Goal: Task Accomplishment & Management: Manage account settings

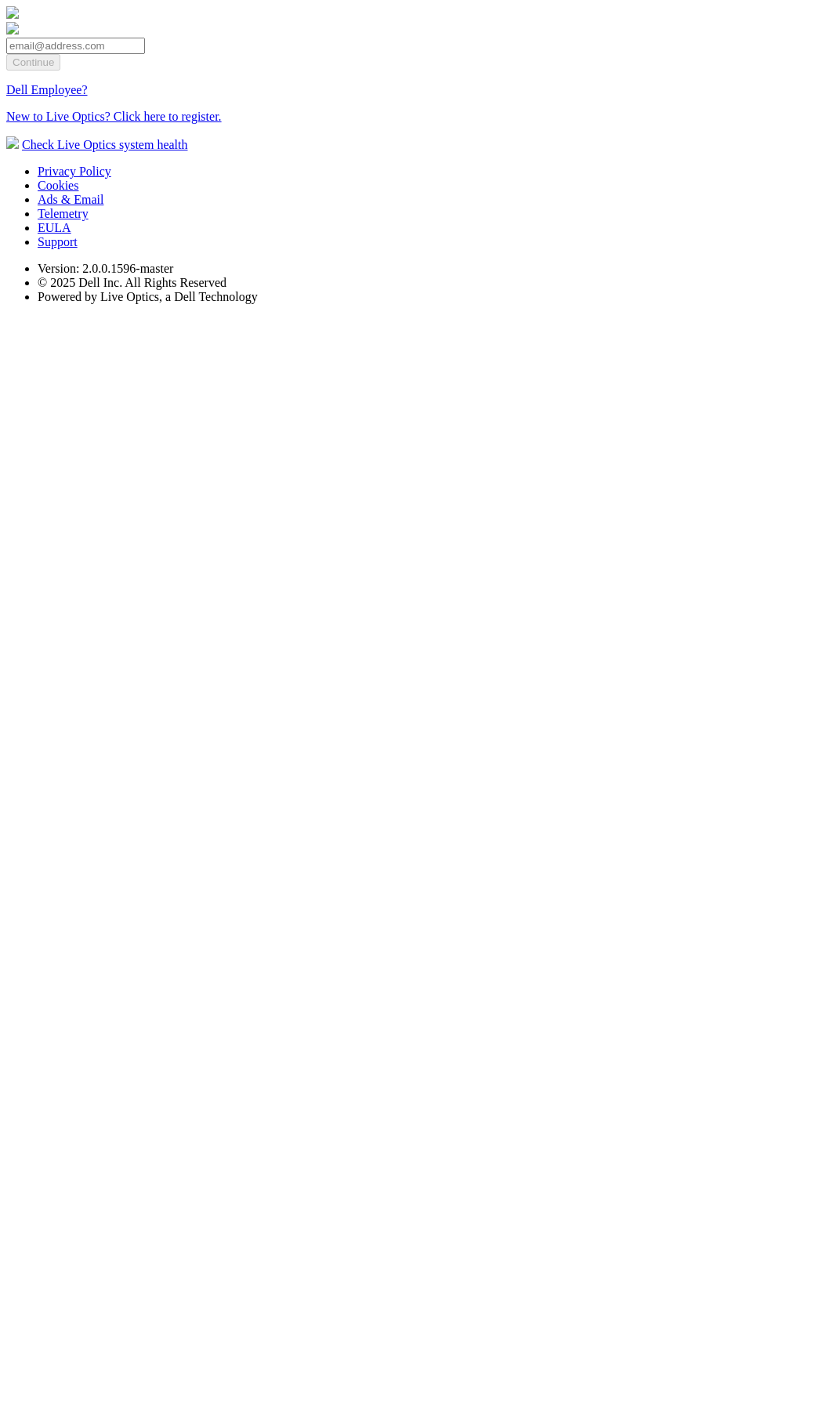
click at [145, 55] on input "email" at bounding box center [76, 46] width 139 height 17
click at [408, 22] on div at bounding box center [420, 14] width 828 height 16
click at [145, 55] on input "email" at bounding box center [76, 46] width 139 height 17
drag, startPoint x: 394, startPoint y: 614, endPoint x: 404, endPoint y: 619, distance: 11.2
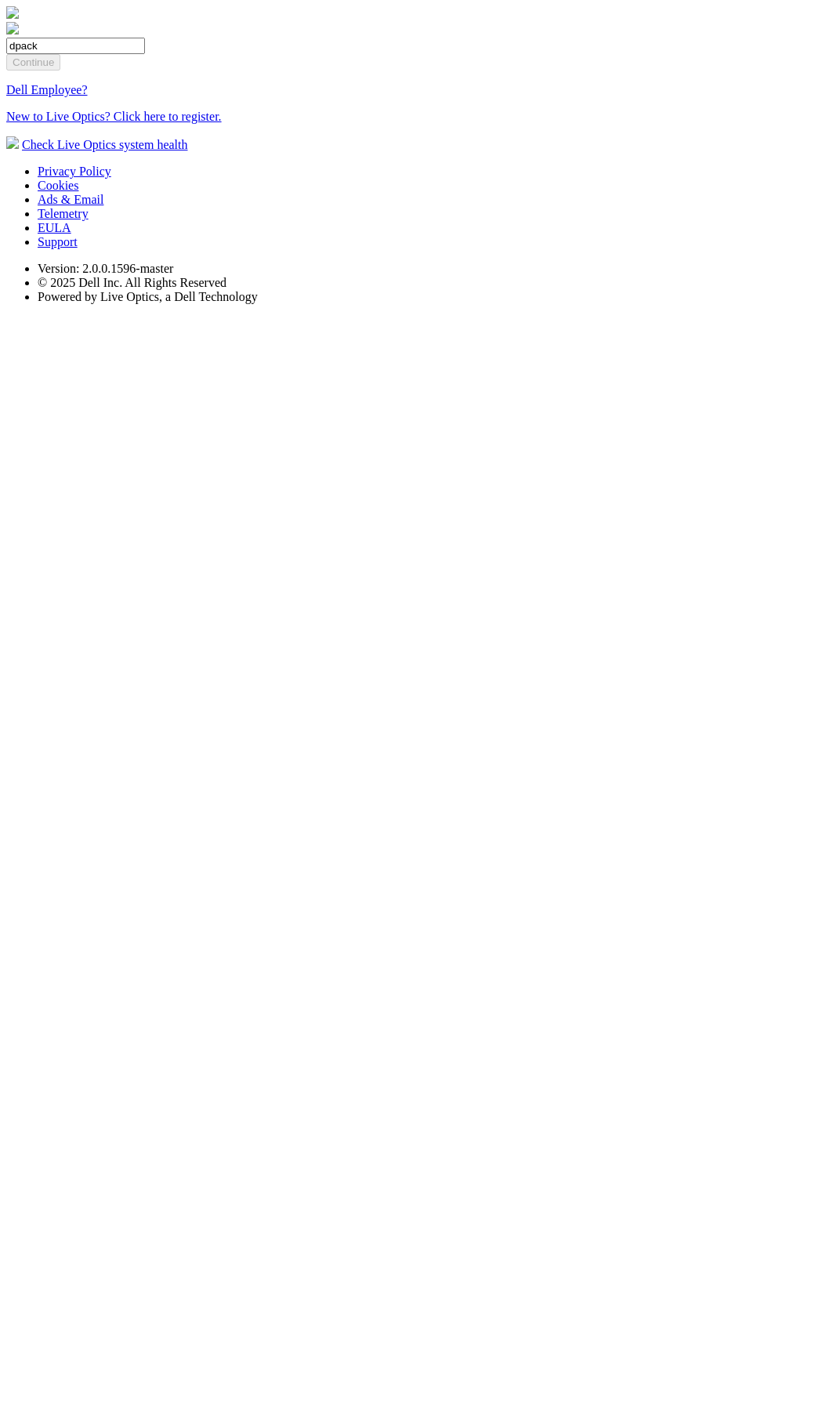
drag, startPoint x: 404, startPoint y: 619, endPoint x: 304, endPoint y: 624, distance: 100.1
click at [304, 124] on div "dpack Continue Dell Employee? New to Live Optics? Click here to register." at bounding box center [420, 65] width 828 height 117
paste input "[EMAIL_ADDRESS][DOMAIN_NAME]"
type input "[EMAIL_ADDRESS][DOMAIN_NAME]"
click at [60, 70] on input "Continue" at bounding box center [33, 63] width 55 height 17
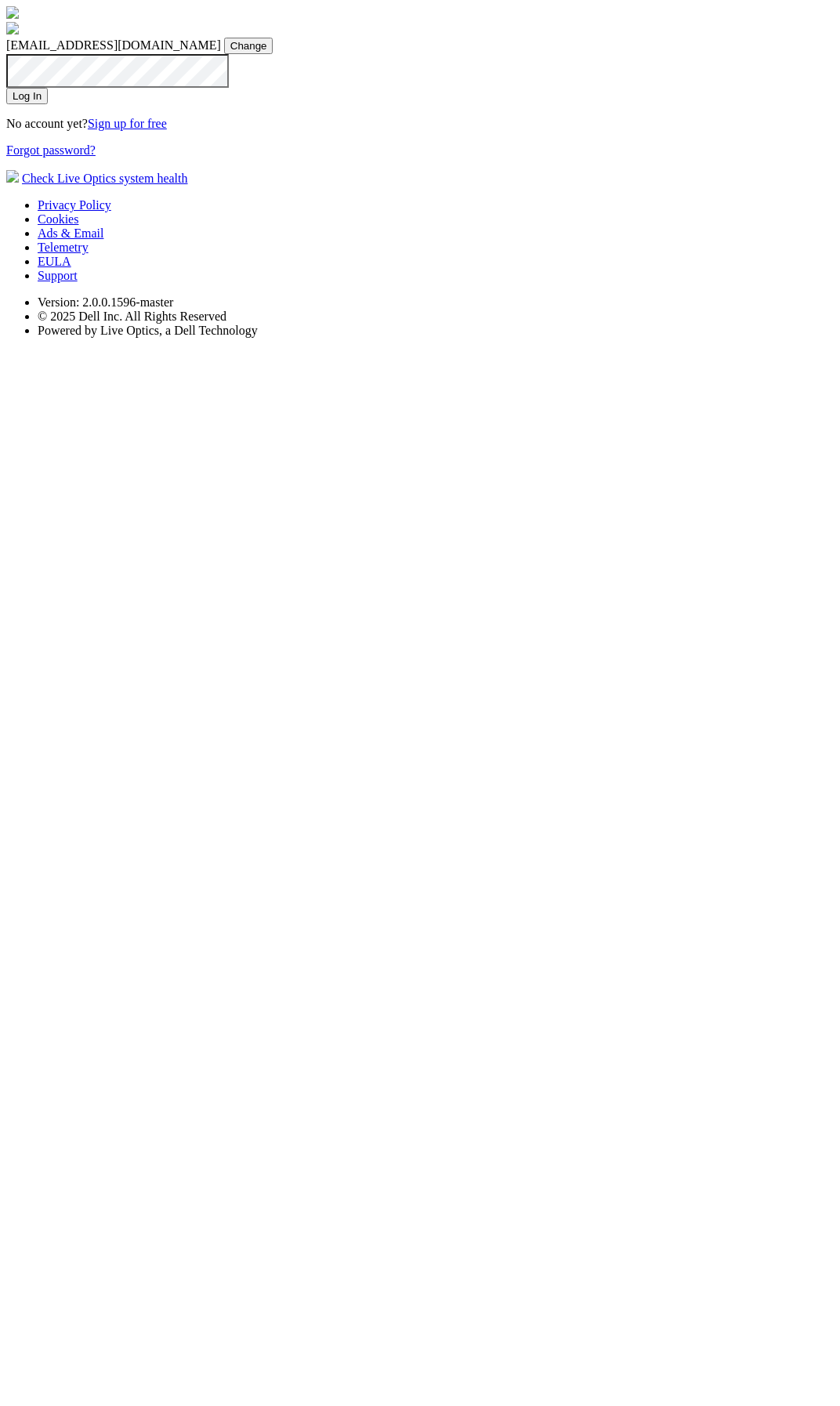
click at [48, 104] on input "Log In" at bounding box center [27, 96] width 42 height 17
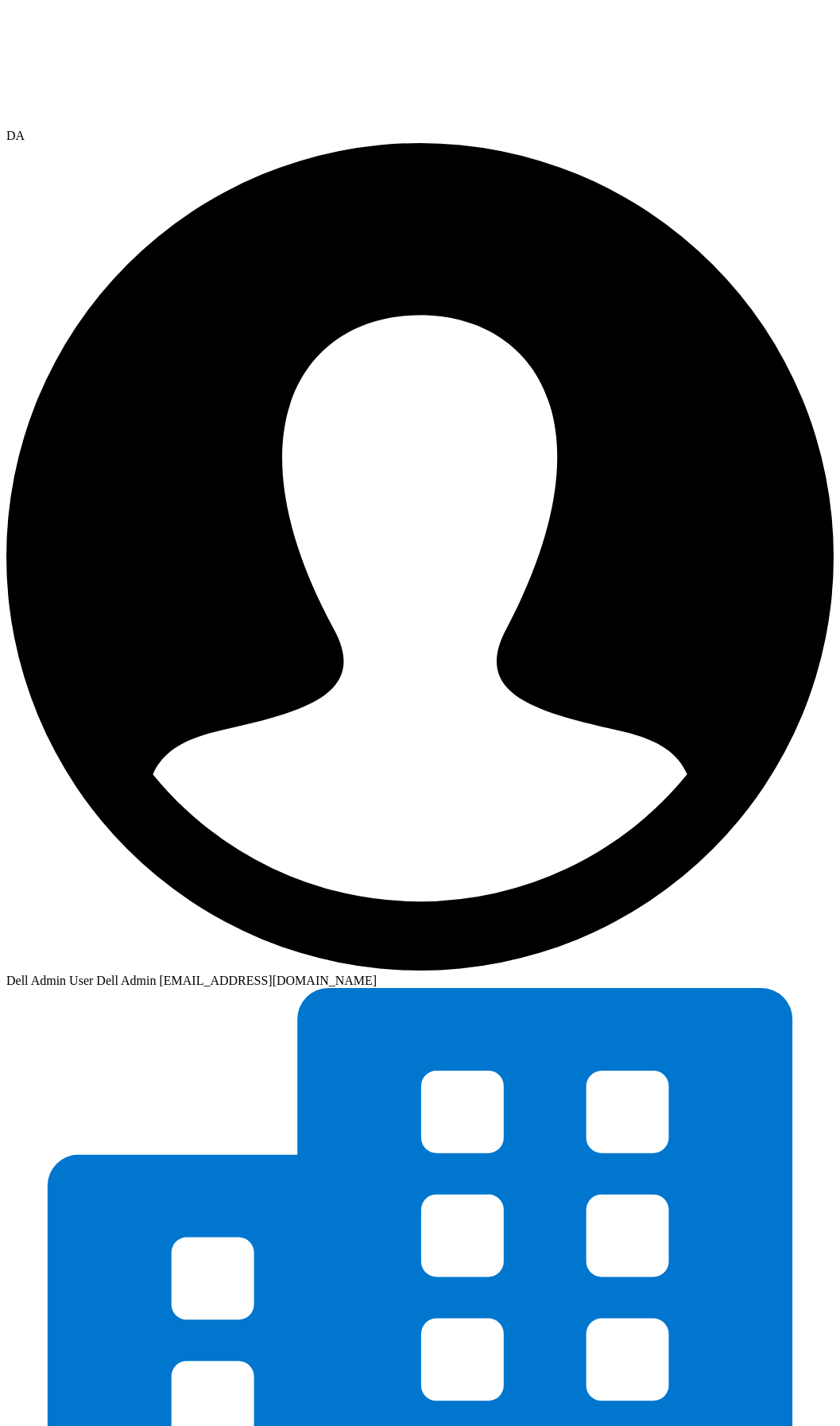
drag, startPoint x: 634, startPoint y: 485, endPoint x: 639, endPoint y: 411, distance: 74.2
drag, startPoint x: 639, startPoint y: 411, endPoint x: 604, endPoint y: 382, distance: 45.5
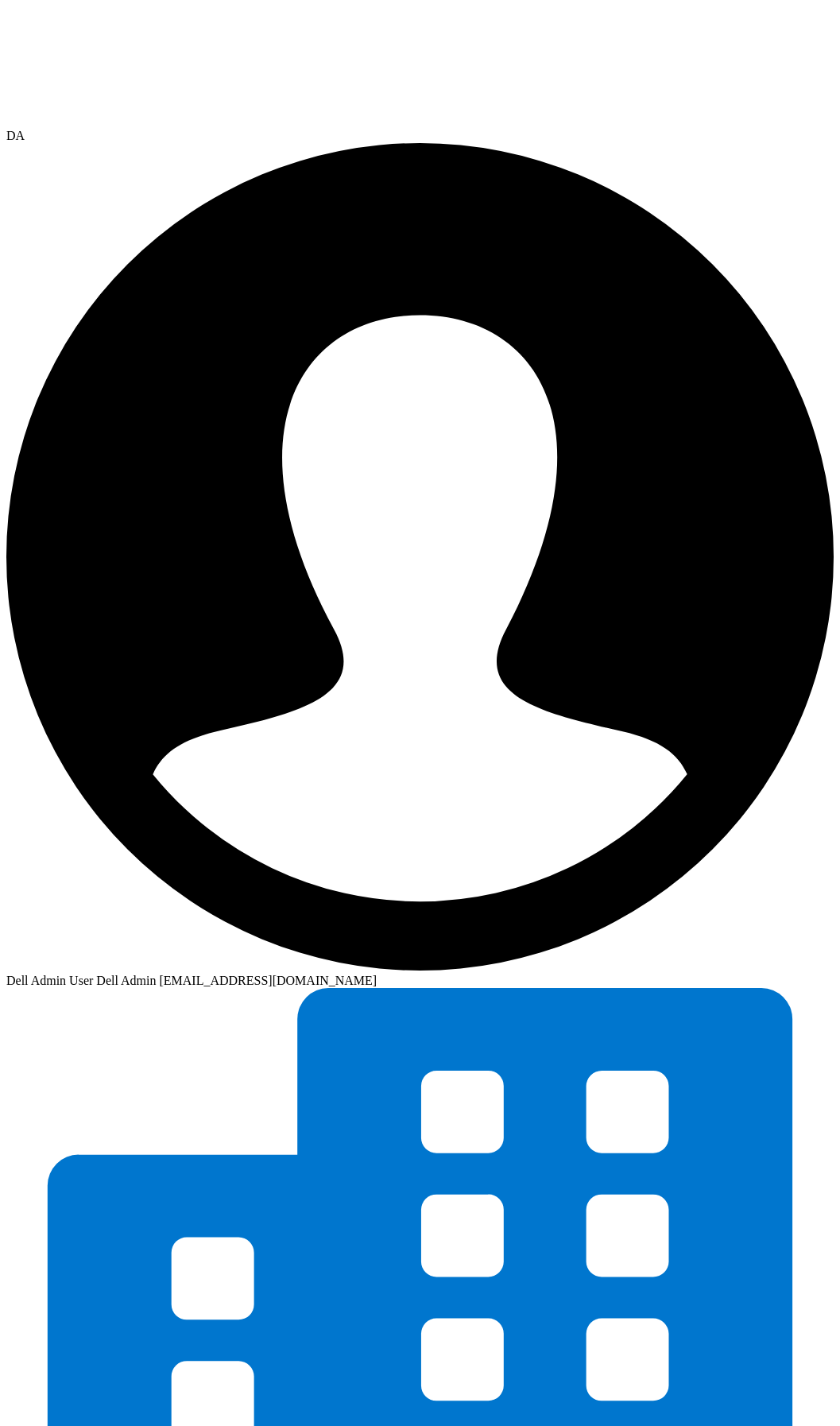
click at [121, 19] on icon at bounding box center [126, 66] width 238 height 119
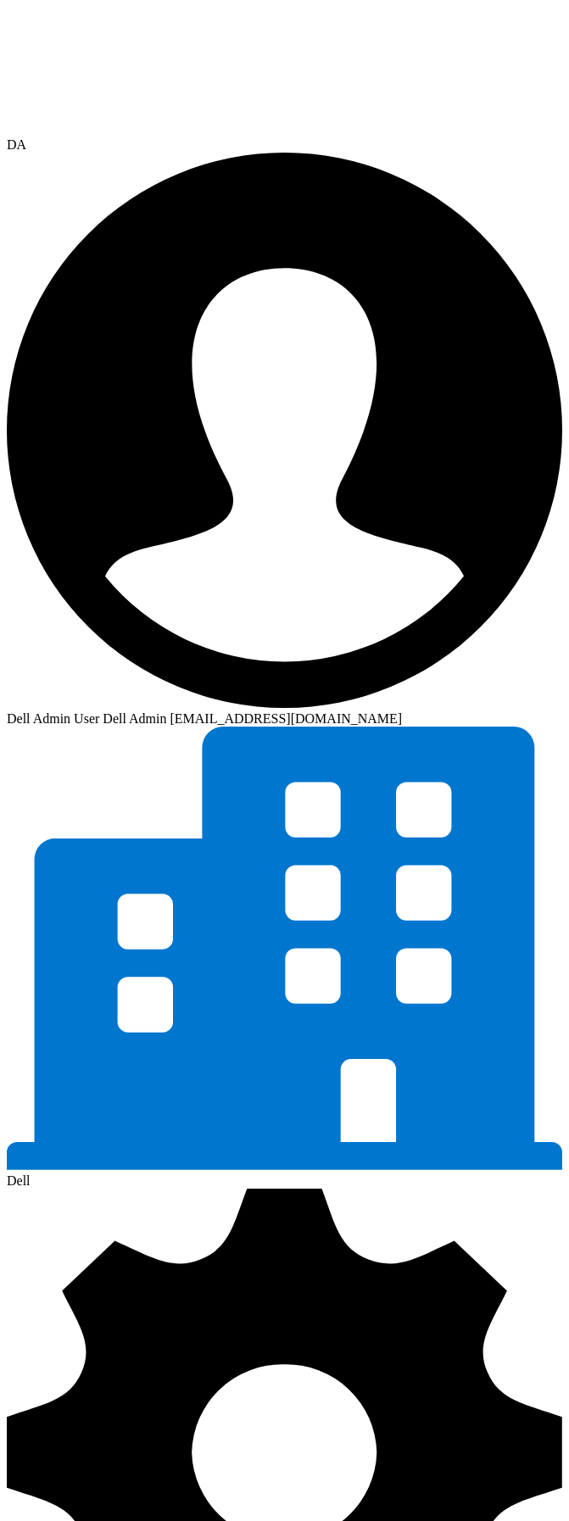
drag, startPoint x: 145, startPoint y: 621, endPoint x: 4, endPoint y: 620, distance: 140.8
drag, startPoint x: 64, startPoint y: 107, endPoint x: 215, endPoint y: 628, distance: 542.9
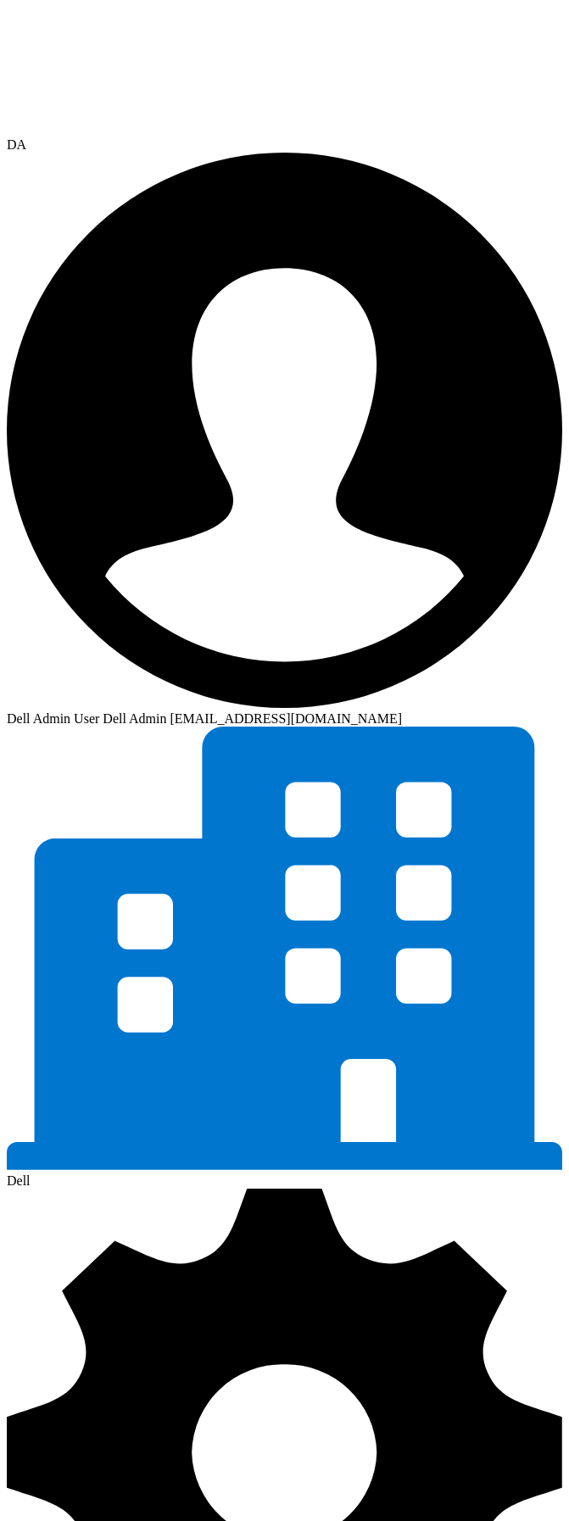
drag, startPoint x: 215, startPoint y: 628, endPoint x: 303, endPoint y: 616, distance: 88.3
